Goal: Obtain resource: Obtain resource

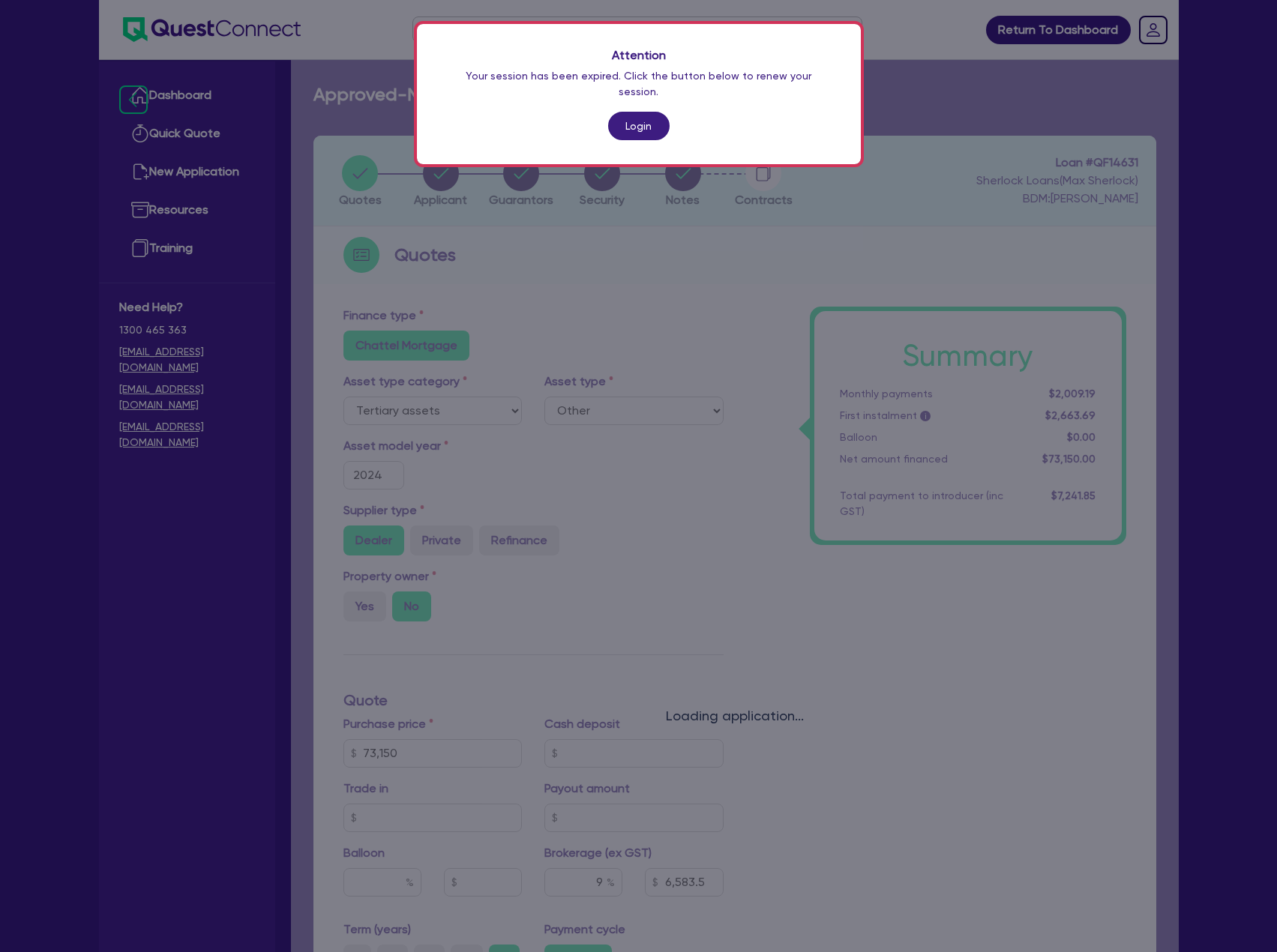
select select "TERTIARY_ASSETS"
select select "OTHER_TERTIARY"
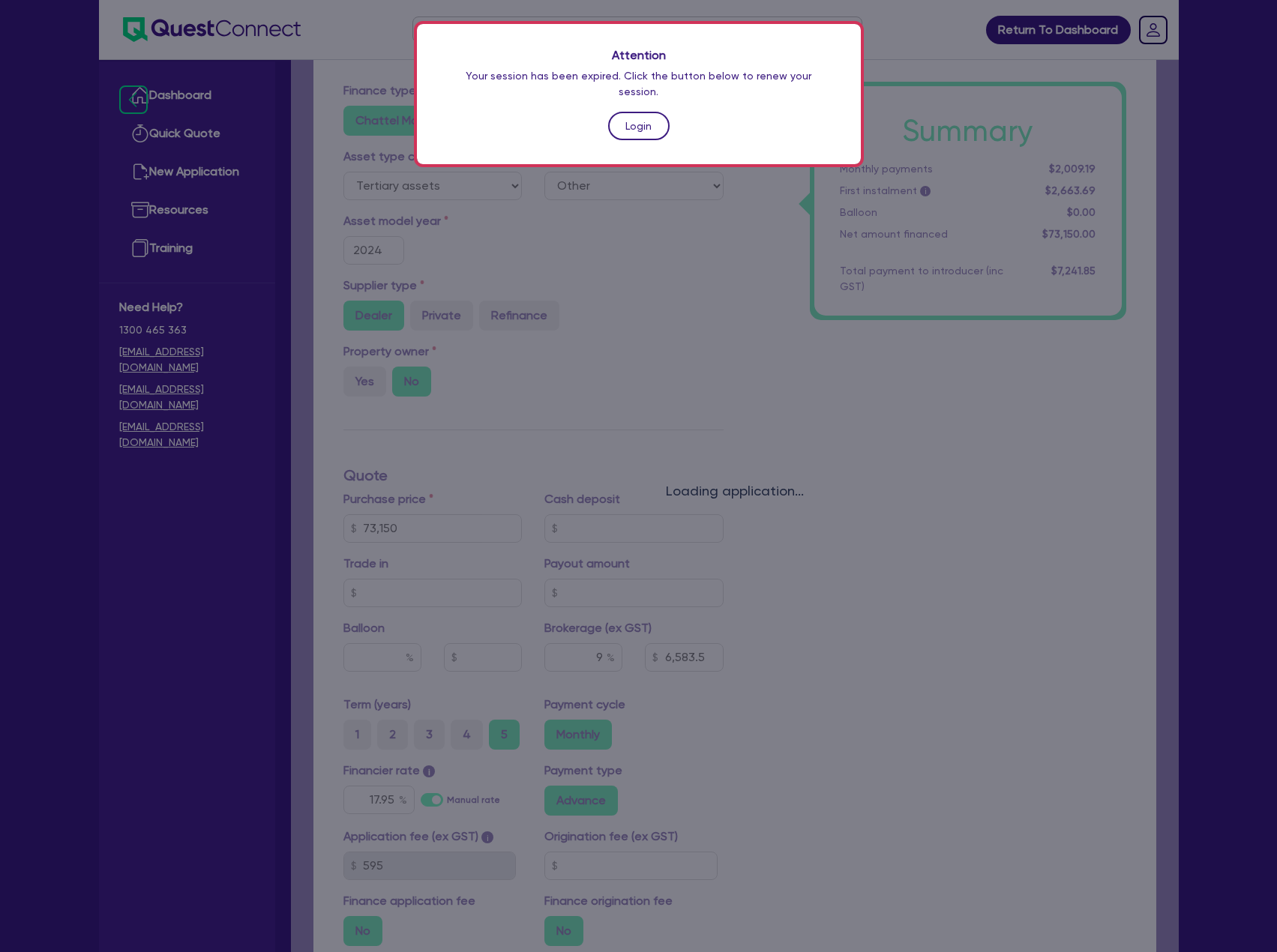
click at [649, 111] on link "Login" at bounding box center [639, 126] width 62 height 28
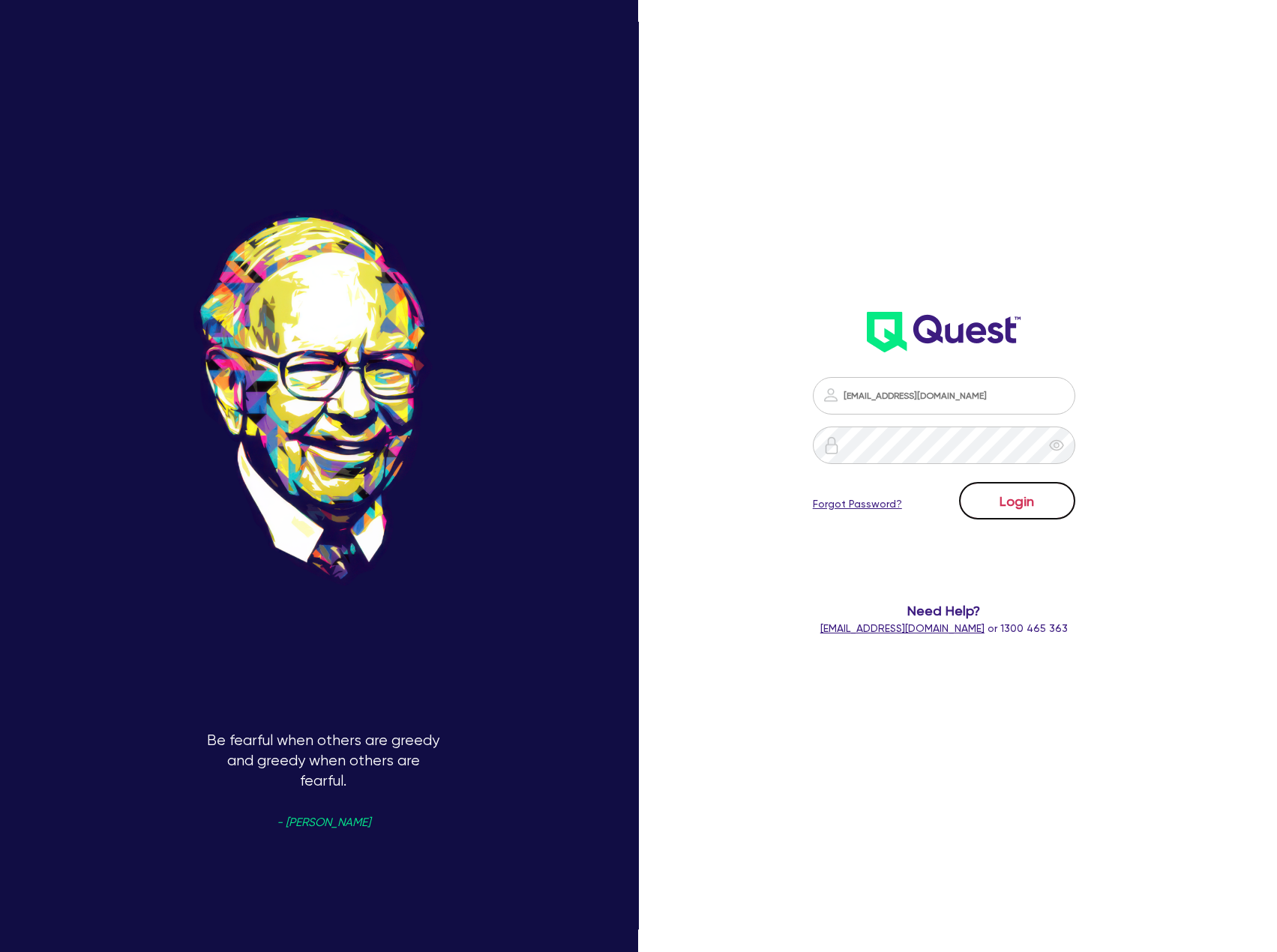
click at [1047, 512] on button "Login" at bounding box center [1017, 500] width 116 height 37
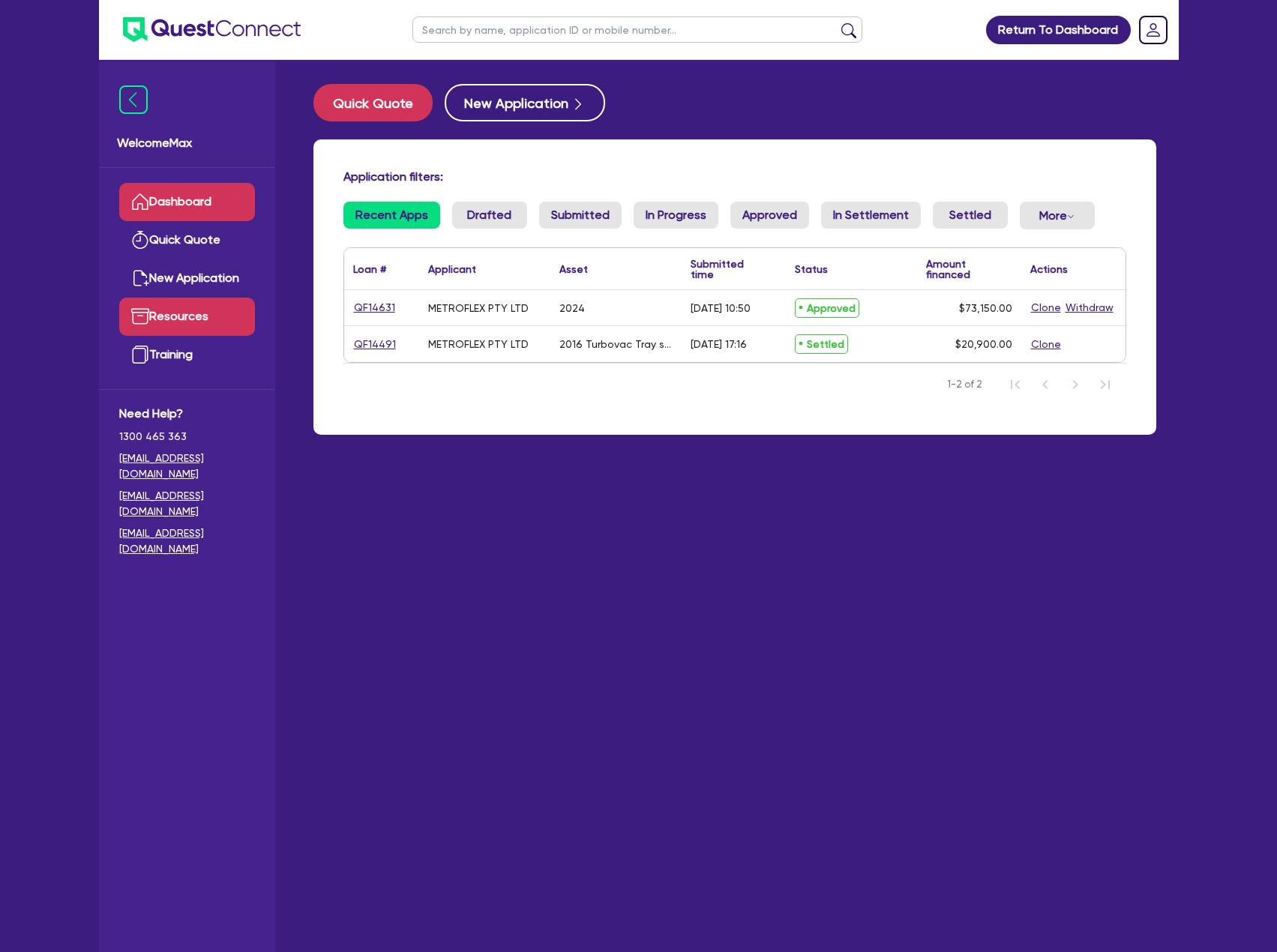
click at [195, 305] on link "Resources" at bounding box center [187, 316] width 136 height 38
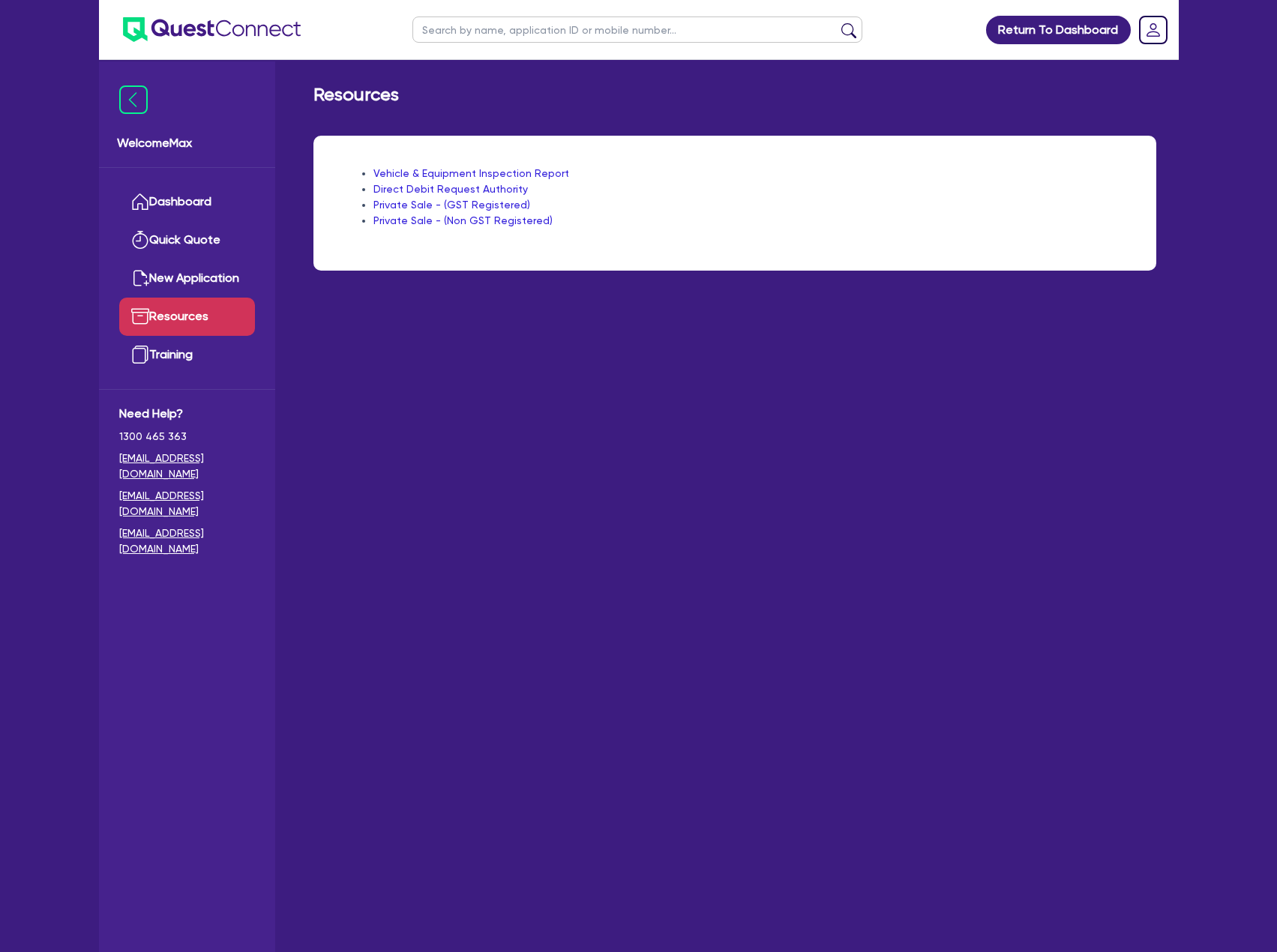
click at [471, 207] on link "Private Sale - (GST Registered)" at bounding box center [451, 205] width 157 height 12
